Goal: Task Accomplishment & Management: Manage account settings

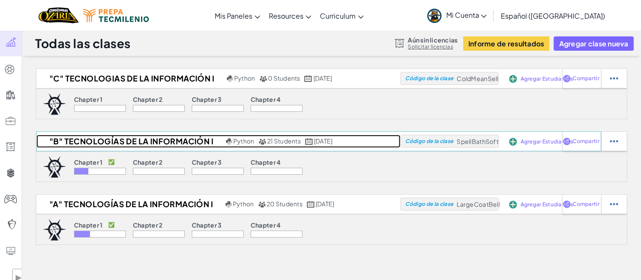
click at [191, 140] on h2 ""B" Tecnologías de la Información I" at bounding box center [129, 141] width 187 height 13
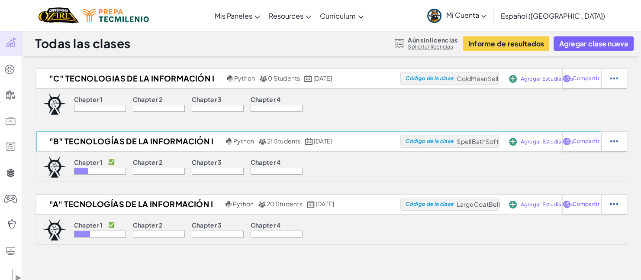
select select "Progress (High to Low)"
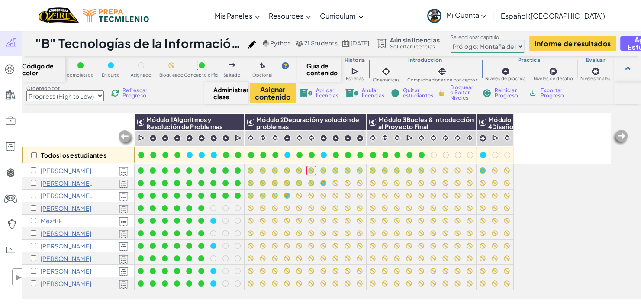
click at [441, 16] on img at bounding box center [434, 16] width 14 height 14
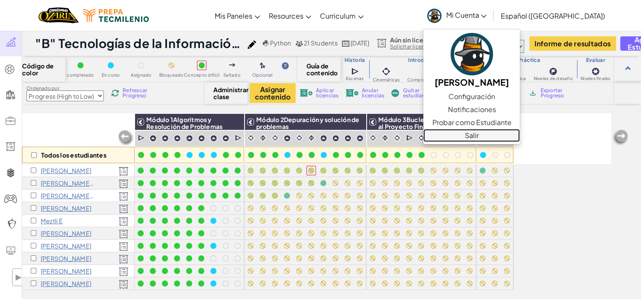
click at [486, 136] on link "Salir" at bounding box center [471, 135] width 96 height 13
